Goal: Communication & Community: Answer question/provide support

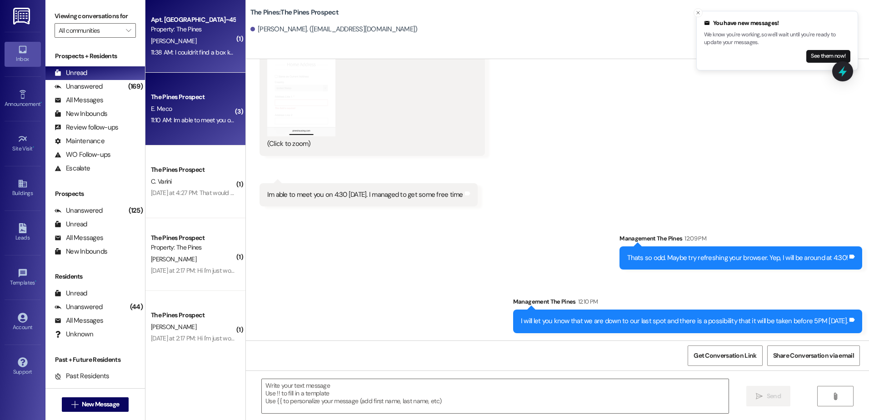
click at [175, 40] on div "[PERSON_NAME]" at bounding box center [193, 40] width 86 height 11
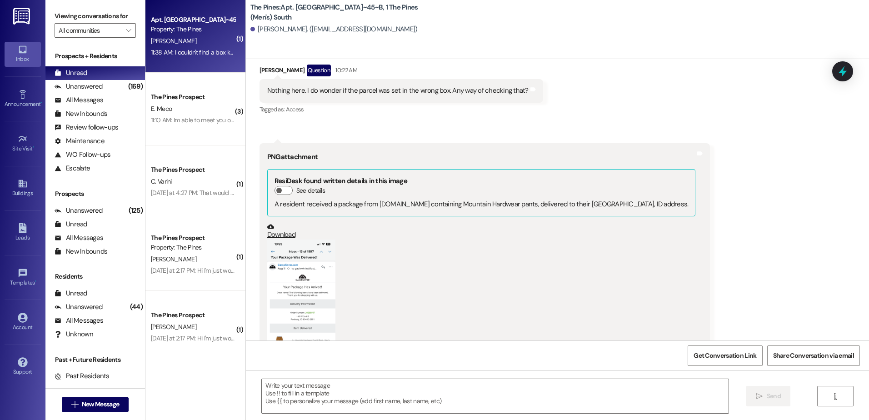
scroll to position [11248, 0]
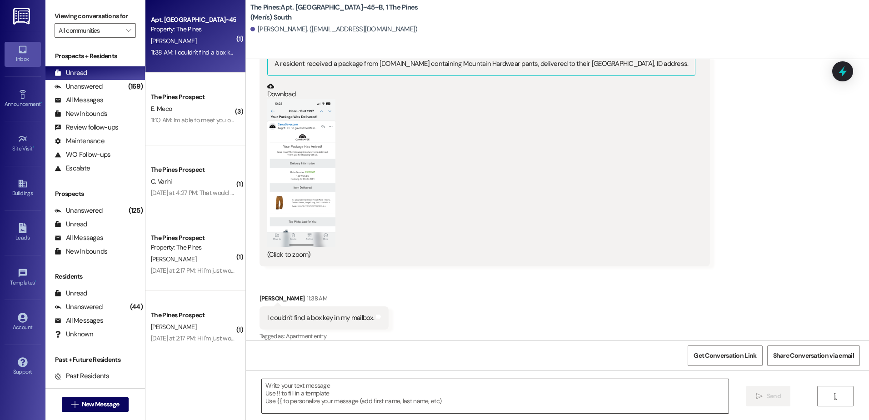
click at [344, 394] on textarea at bounding box center [495, 396] width 466 height 34
type textarea "H"
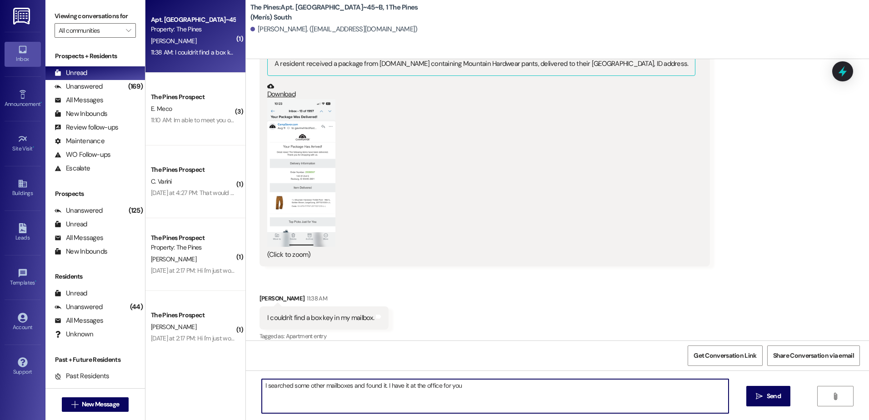
type textarea "I searched some other mailboxes and found it. I have it at the office for you."
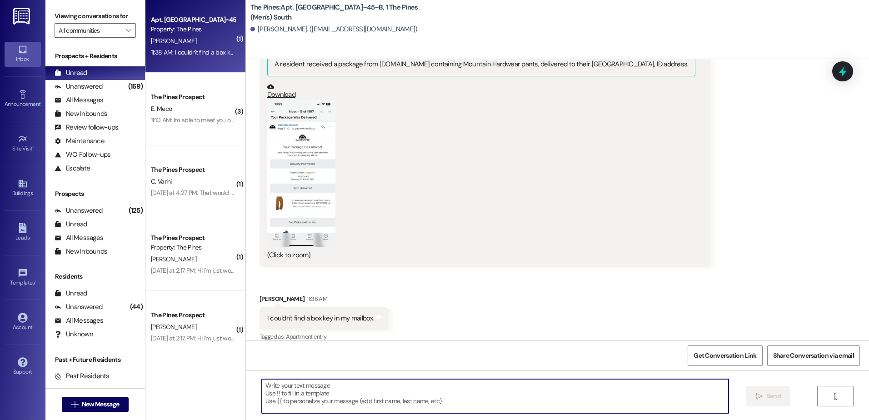
scroll to position [11312, 0]
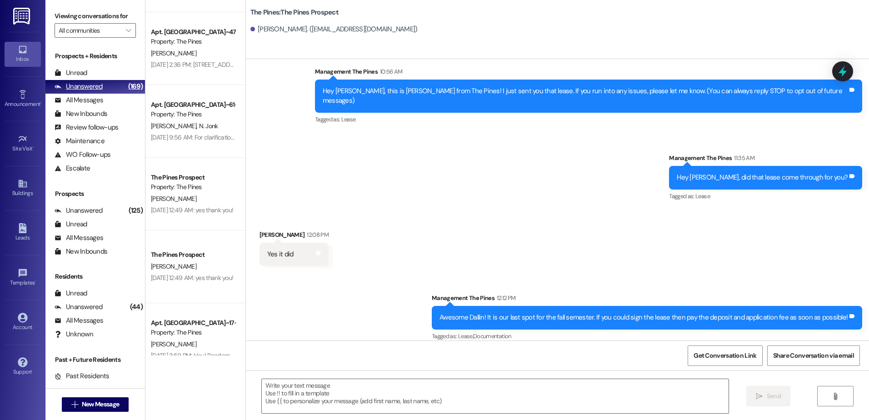
scroll to position [182, 0]
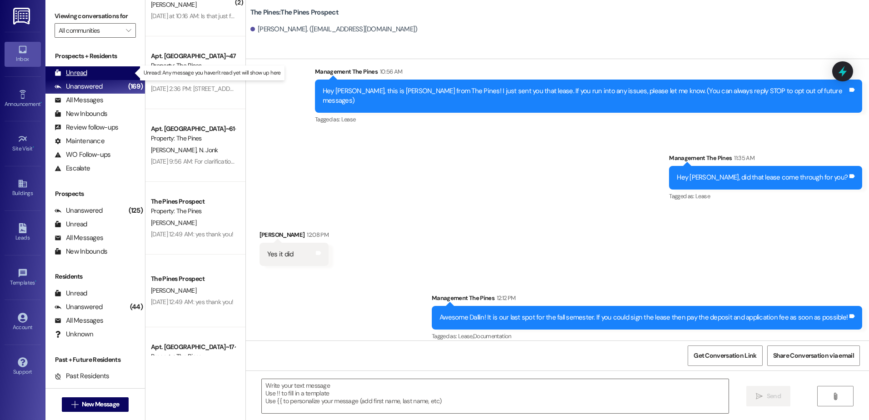
click at [82, 76] on div "Unread" at bounding box center [71, 73] width 33 height 10
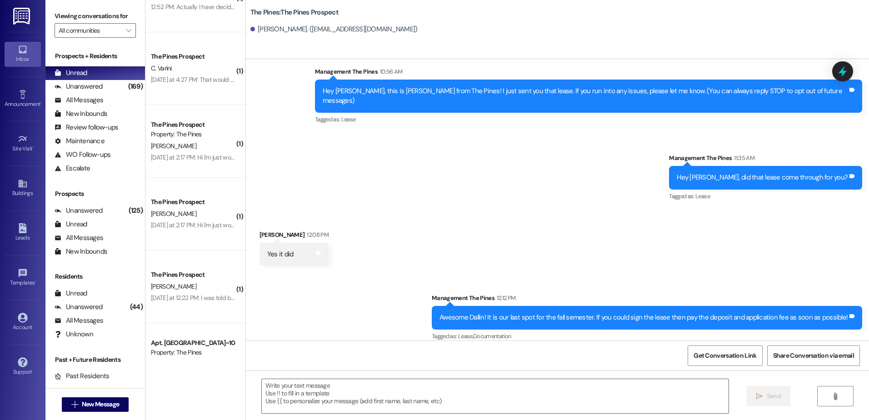
scroll to position [0, 0]
